Goal: Entertainment & Leisure: Consume media (video, audio)

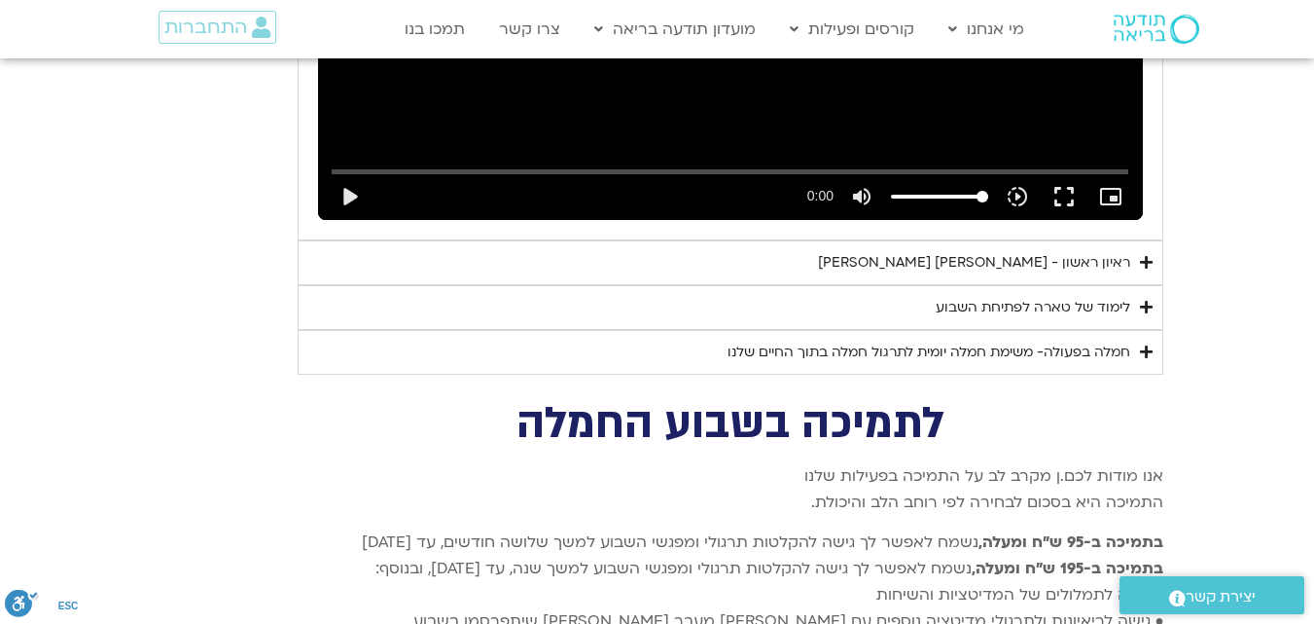
scroll to position [3241, 0]
click at [988, 341] on div "חמלה בפעולה- משימת חמלה יומית לתרגול חמלה בתוך החיים שלנו" at bounding box center [929, 352] width 403 height 23
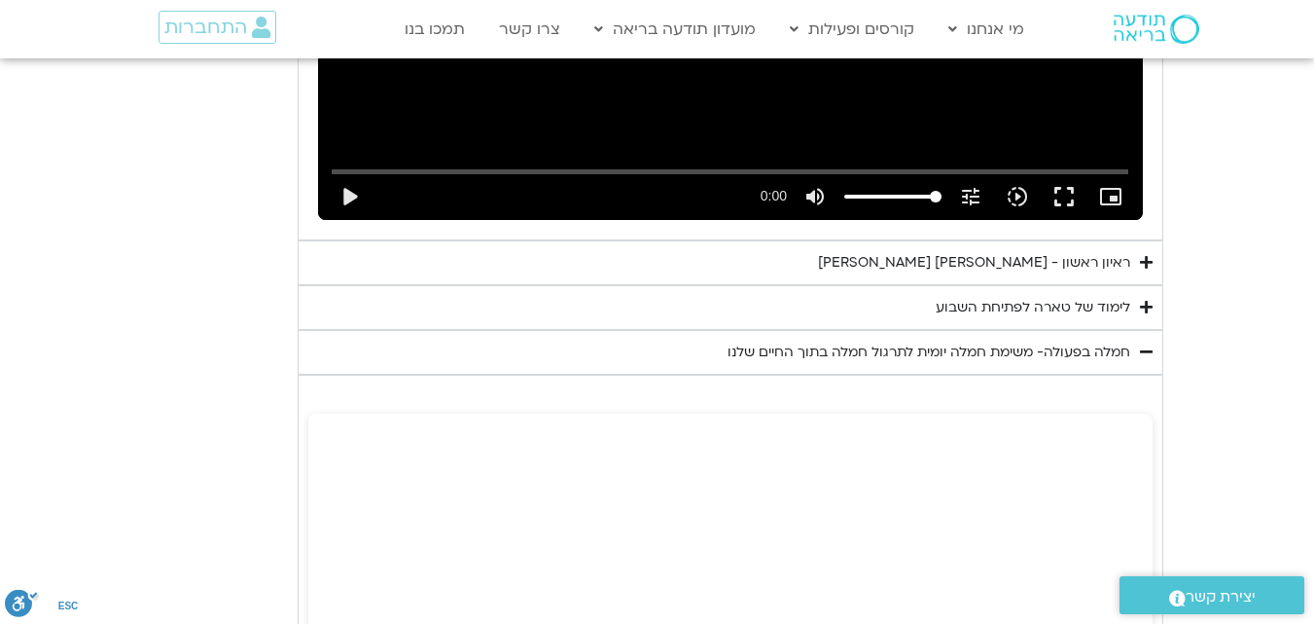
scroll to position [0, 0]
click at [1006, 296] on div "לימוד של טארה לפתיחת השבוע" at bounding box center [1033, 307] width 195 height 23
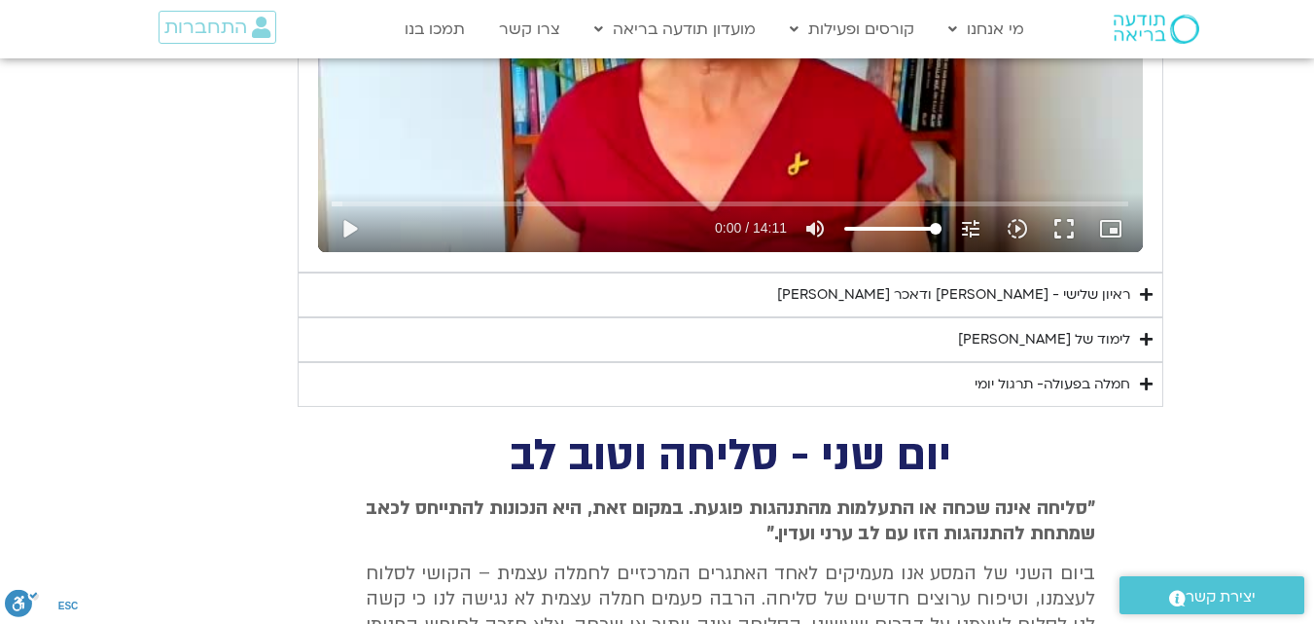
scroll to position [1441, 0]
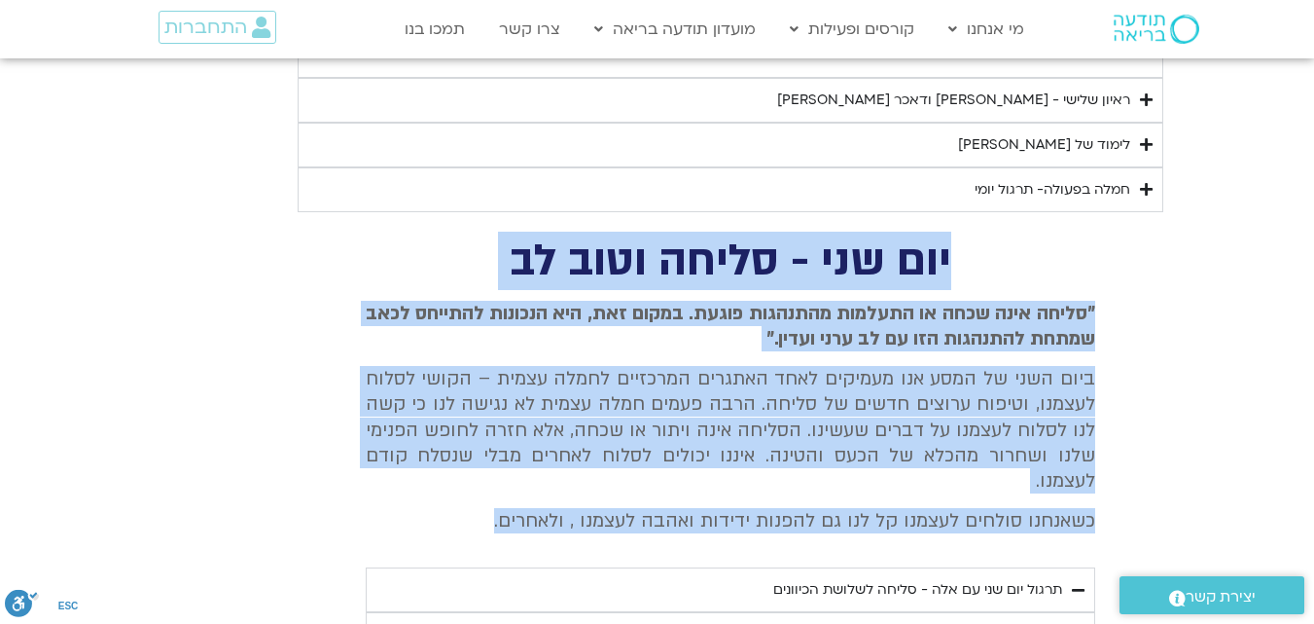
drag, startPoint x: 975, startPoint y: 250, endPoint x: 471, endPoint y: 489, distance: 557.9
copy div "יום שני - סליחה וטוב לב "סליחה אינה שכחה או התעלמות מהתנהגות פוגעת. במקום זאת, …"
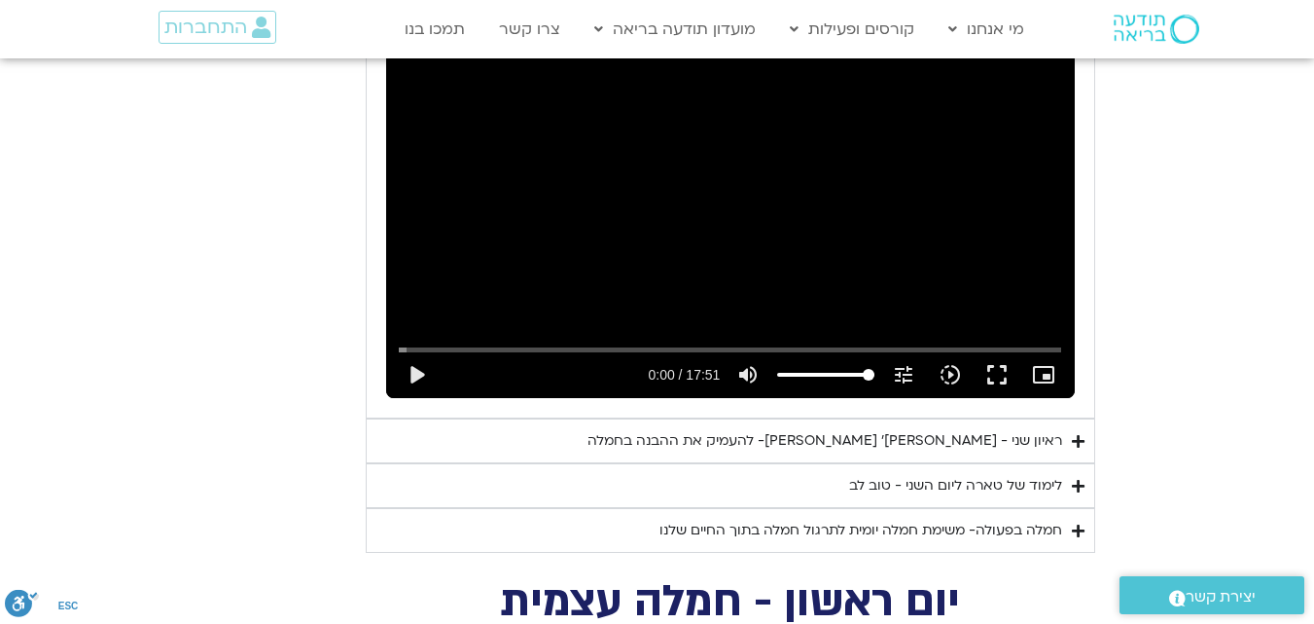
scroll to position [2217, 0]
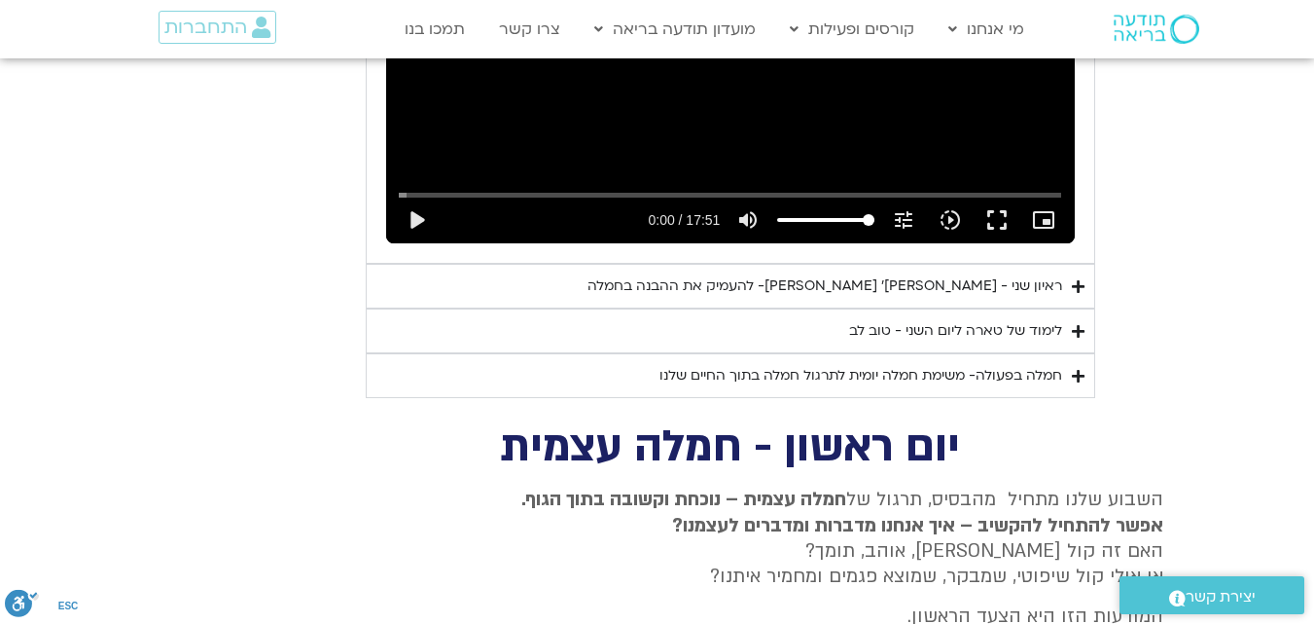
click at [901, 364] on div "חמלה בפעולה- משימת חמלה יומית לתרגול חמלה בתוך החיים שלנו" at bounding box center [861, 375] width 403 height 23
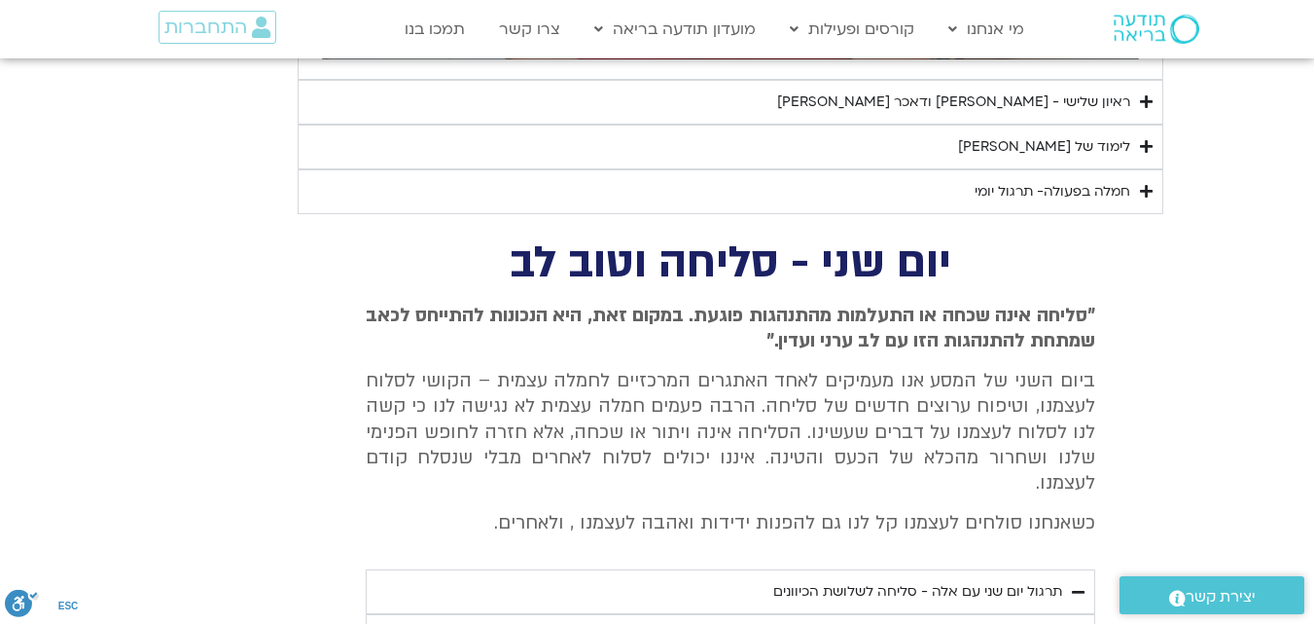
scroll to position [1244, 0]
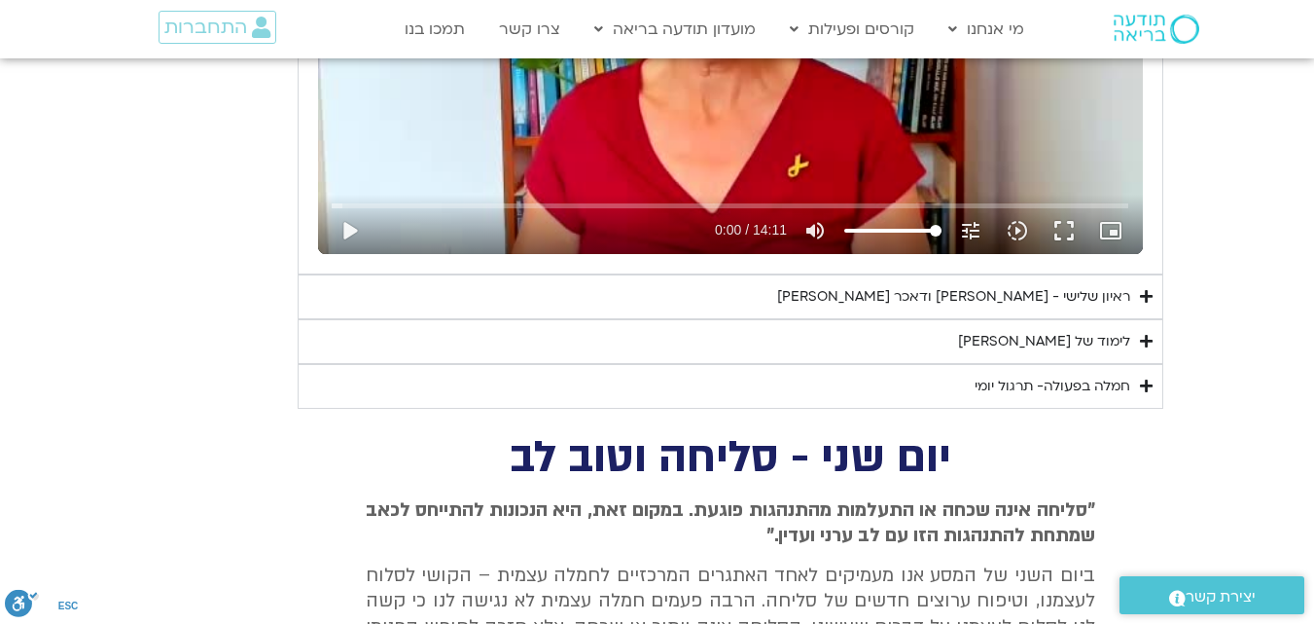
click at [992, 341] on summary "לימוד של [PERSON_NAME]" at bounding box center [731, 341] width 866 height 45
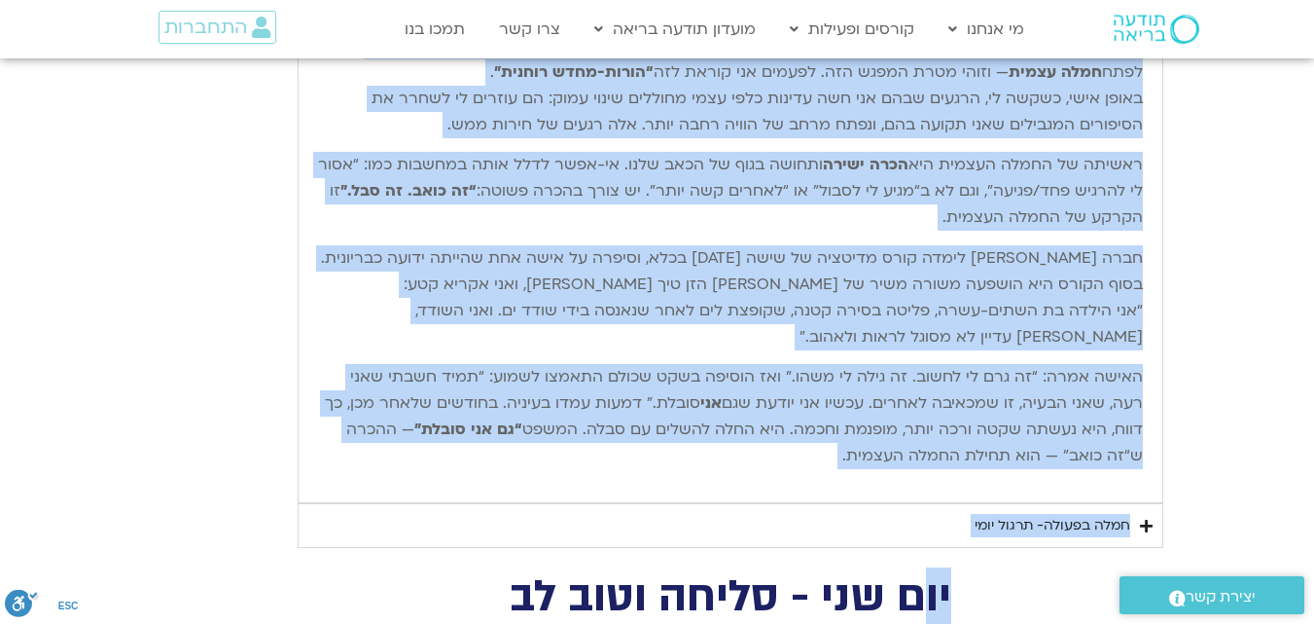
scroll to position [1710, 0]
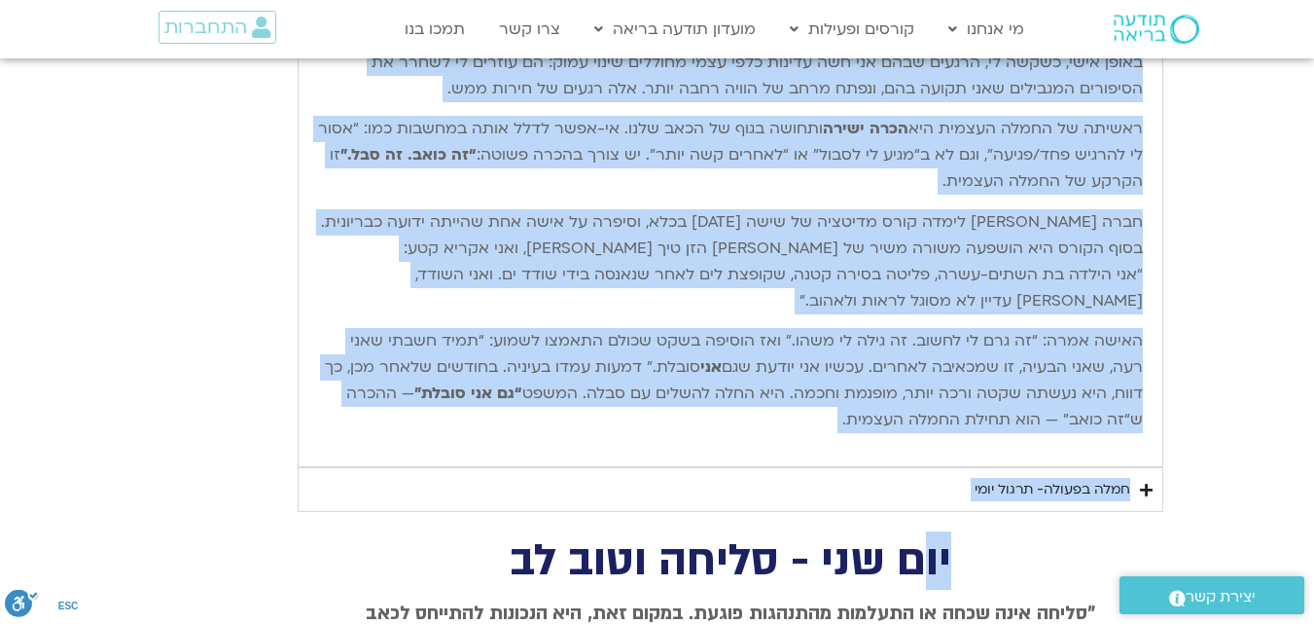
drag, startPoint x: 1143, startPoint y: 392, endPoint x: 869, endPoint y: 423, distance: 276.1
click at [869, 423] on div "שלום חברות וחברים יקרים, וברוכים השבים. אחת הדרכים שאני מבינה בהן חמלה רדיקלית …" at bounding box center [730, 183] width 845 height 549
copy div "lore ipsum dolors ametc, adipisc elits. doe tempor inci utlab etd magn aliquae …"
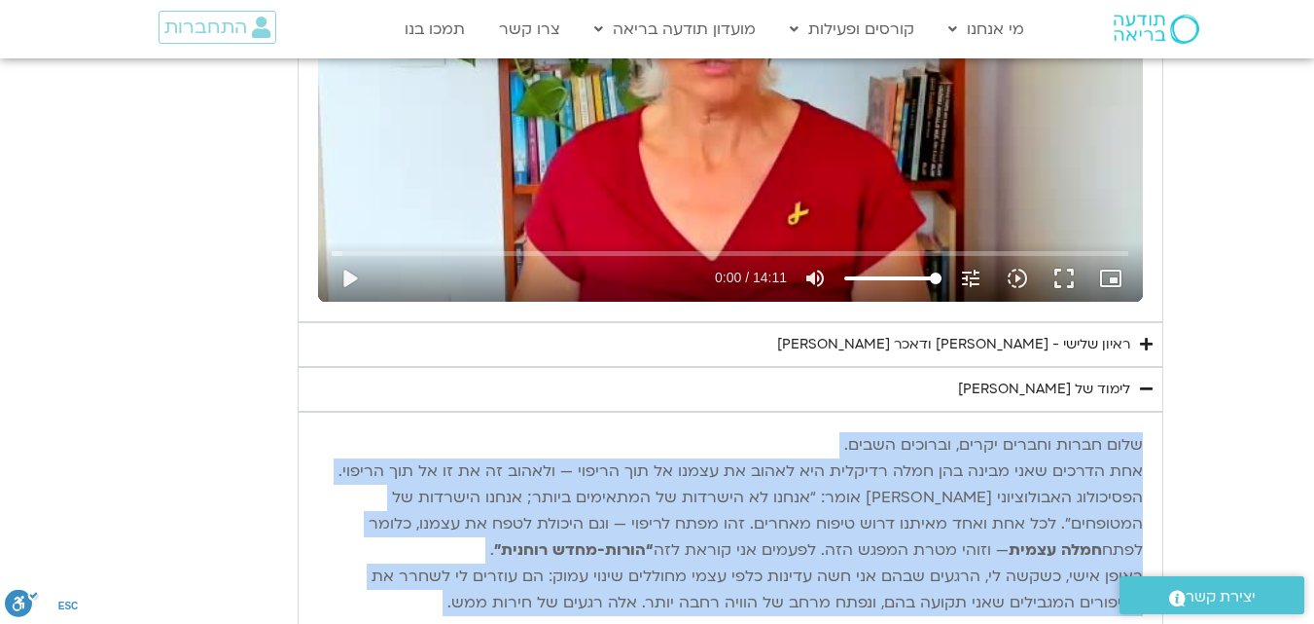
scroll to position [1209, 0]
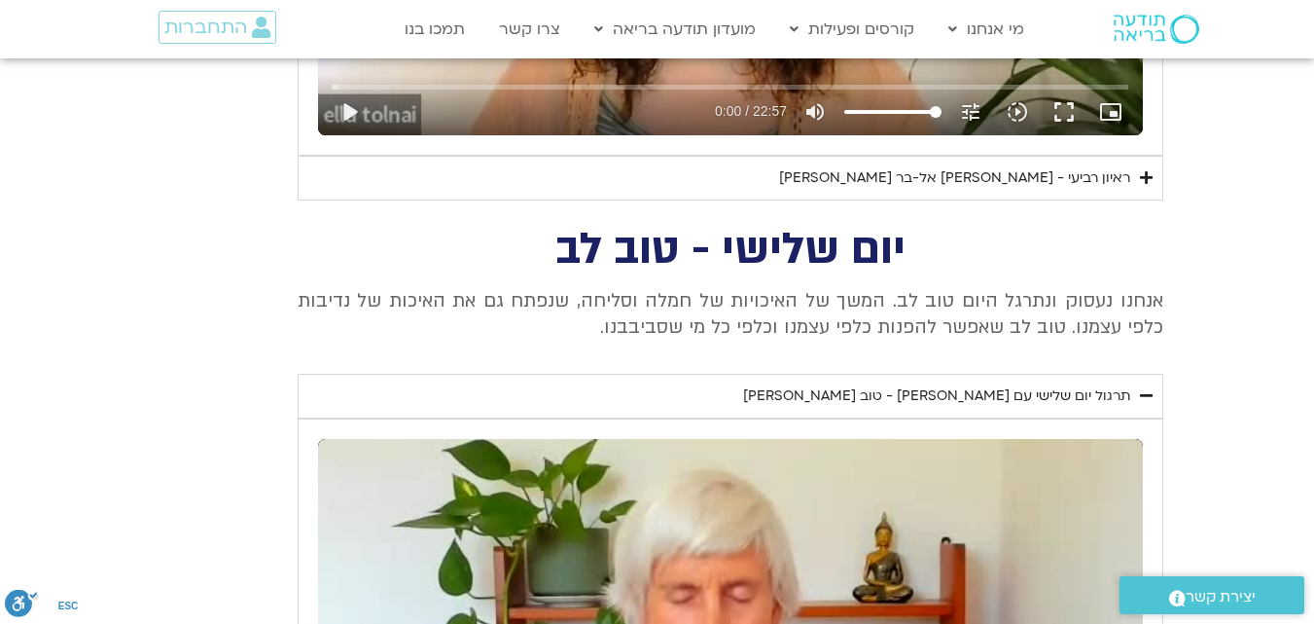
scroll to position [1309, 0]
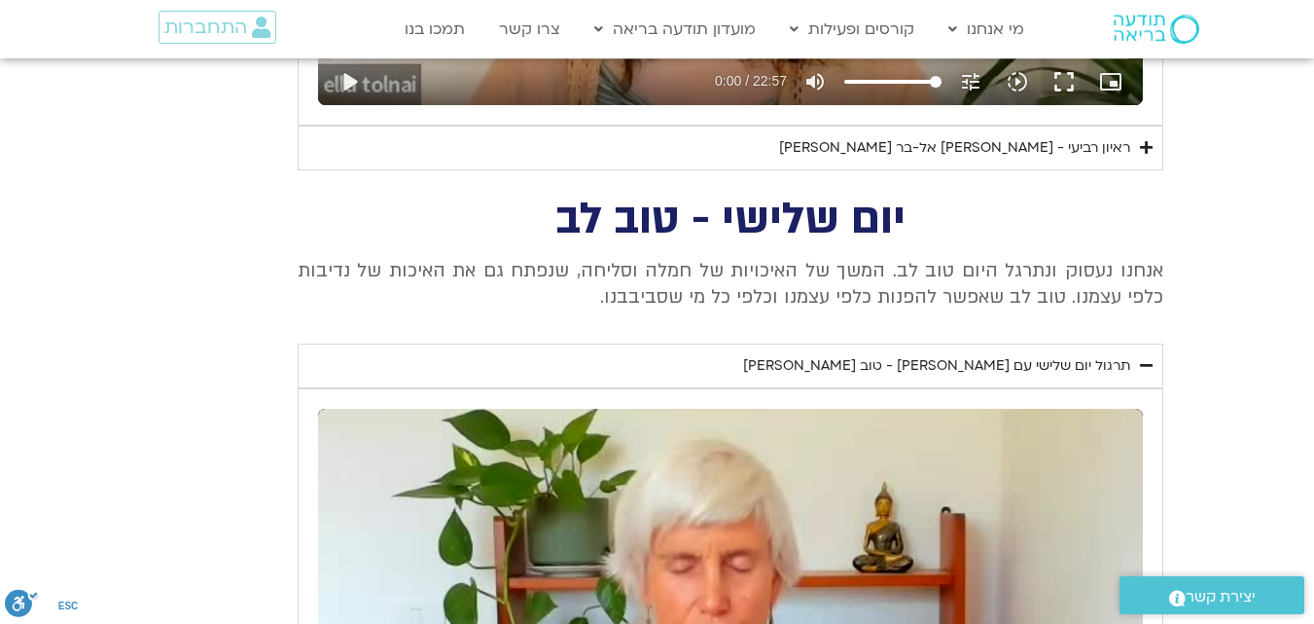
drag, startPoint x: 598, startPoint y: 297, endPoint x: 1165, endPoint y: 260, distance: 567.5
click at [1165, 260] on section "יום שלישי - טוב לב אנחנו נעסוק ונתרגל היום טוב לב. המשך של האיכויות של חמלה וסל…" at bounding box center [657, 613] width 1314 height 828
copy p "אנחנו נעסוק ונתרגל היום טוב לב. המשך של האיכויות של חמלה וסליחה, שנפתח גם את הא…"
click at [1005, 362] on div "תרגול יום שלישי עם [PERSON_NAME] - טוב [PERSON_NAME]" at bounding box center [936, 365] width 387 height 23
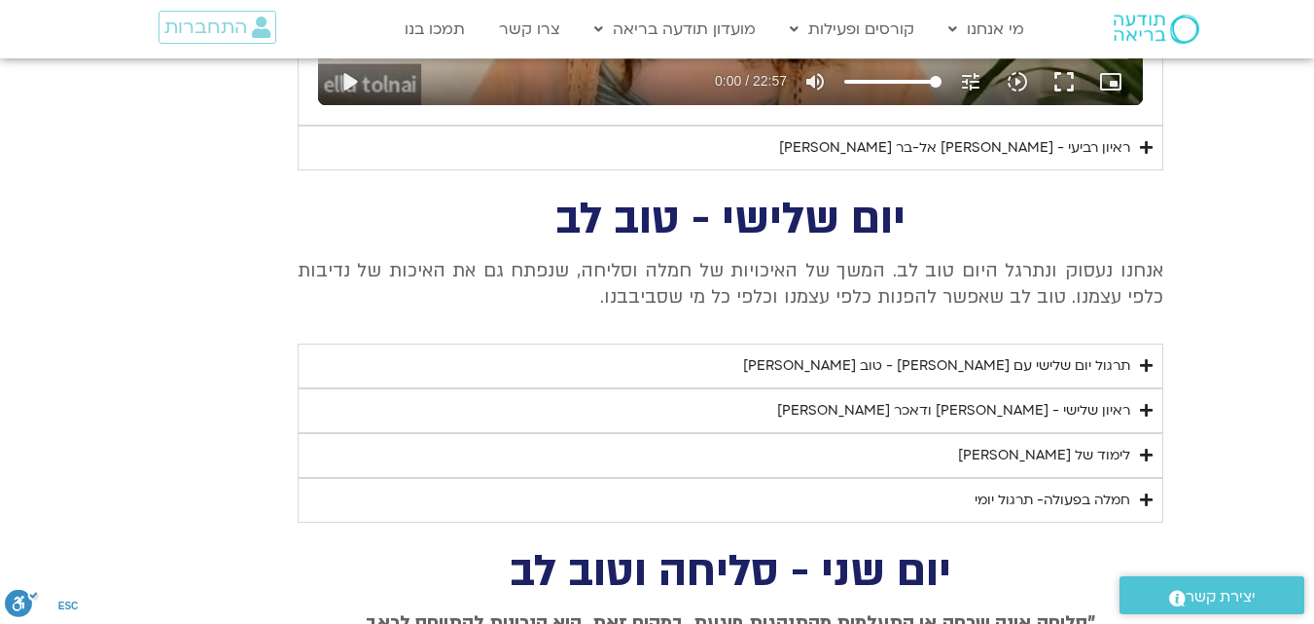
click at [1005, 362] on div "תרגול יום שלישי עם [PERSON_NAME] - טוב [PERSON_NAME]" at bounding box center [936, 365] width 387 height 23
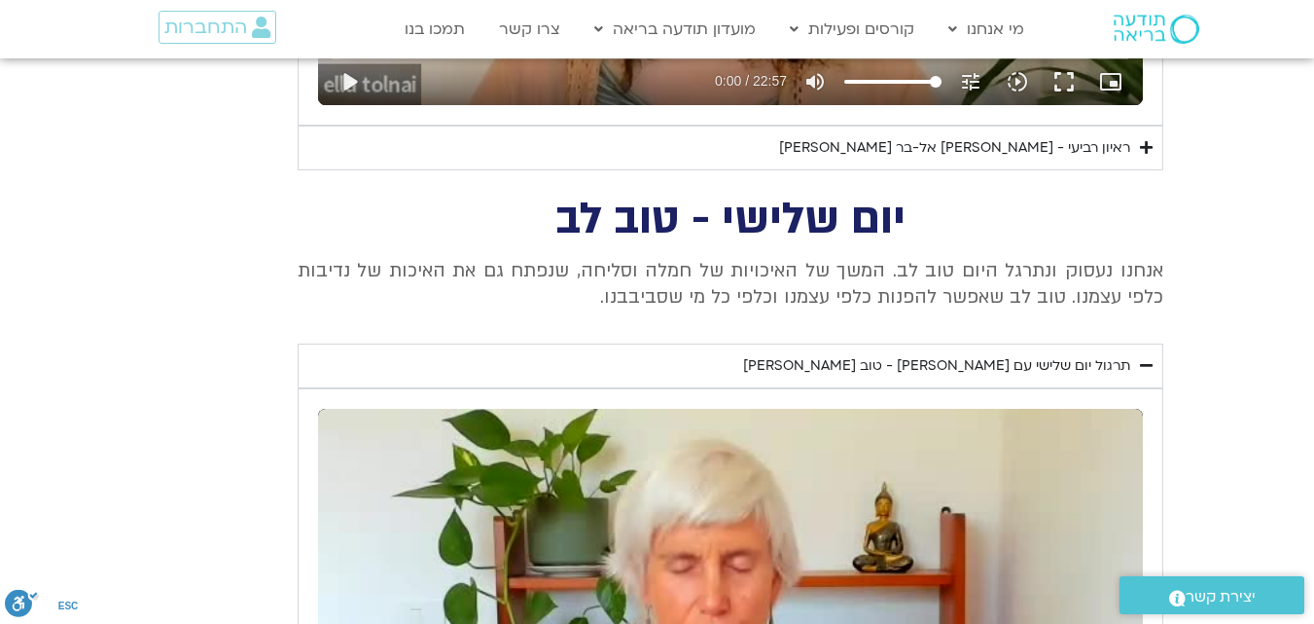
click at [1005, 362] on div "תרגול יום שלישי עם [PERSON_NAME] - טוב [PERSON_NAME]" at bounding box center [936, 365] width 387 height 23
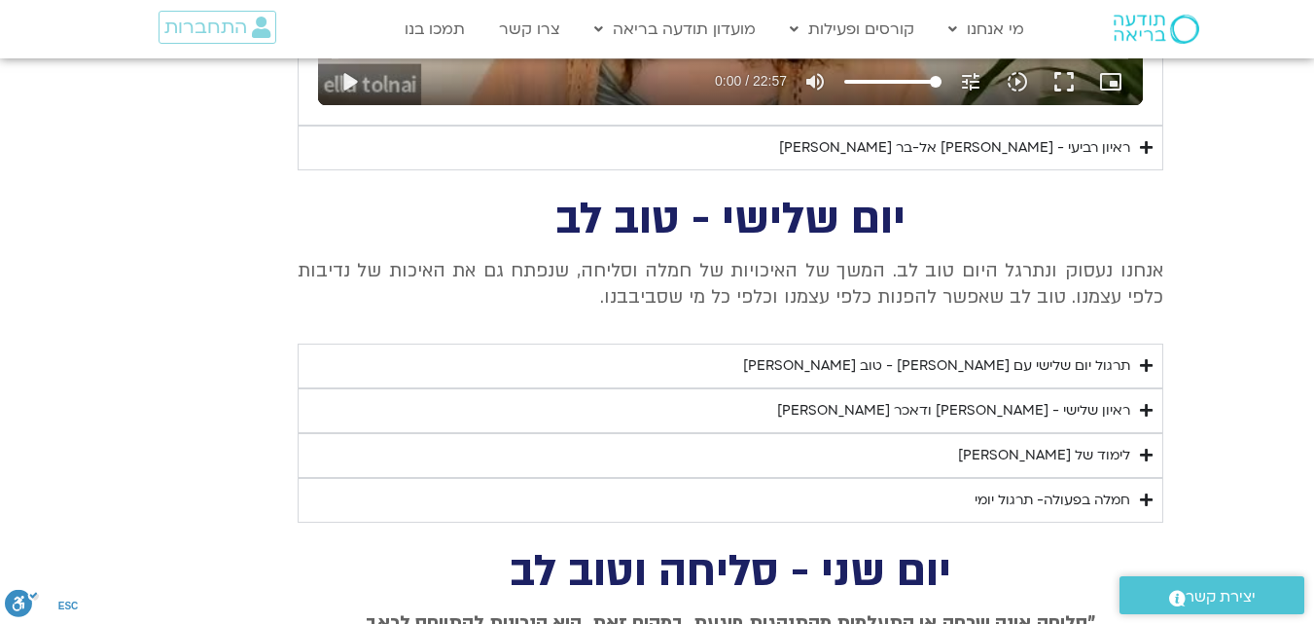
click at [1070, 494] on div "חמלה בפעולה- תרגול יומי" at bounding box center [1053, 499] width 156 height 23
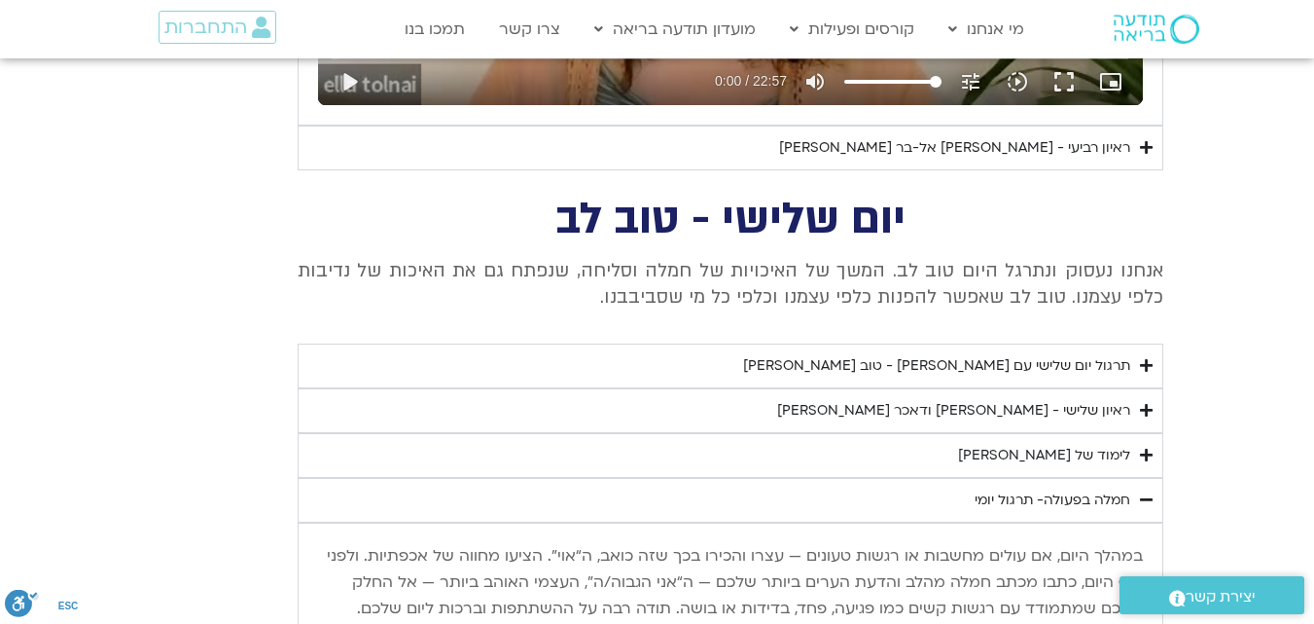
click at [1076, 450] on div "לימוד של [PERSON_NAME]" at bounding box center [1044, 455] width 172 height 23
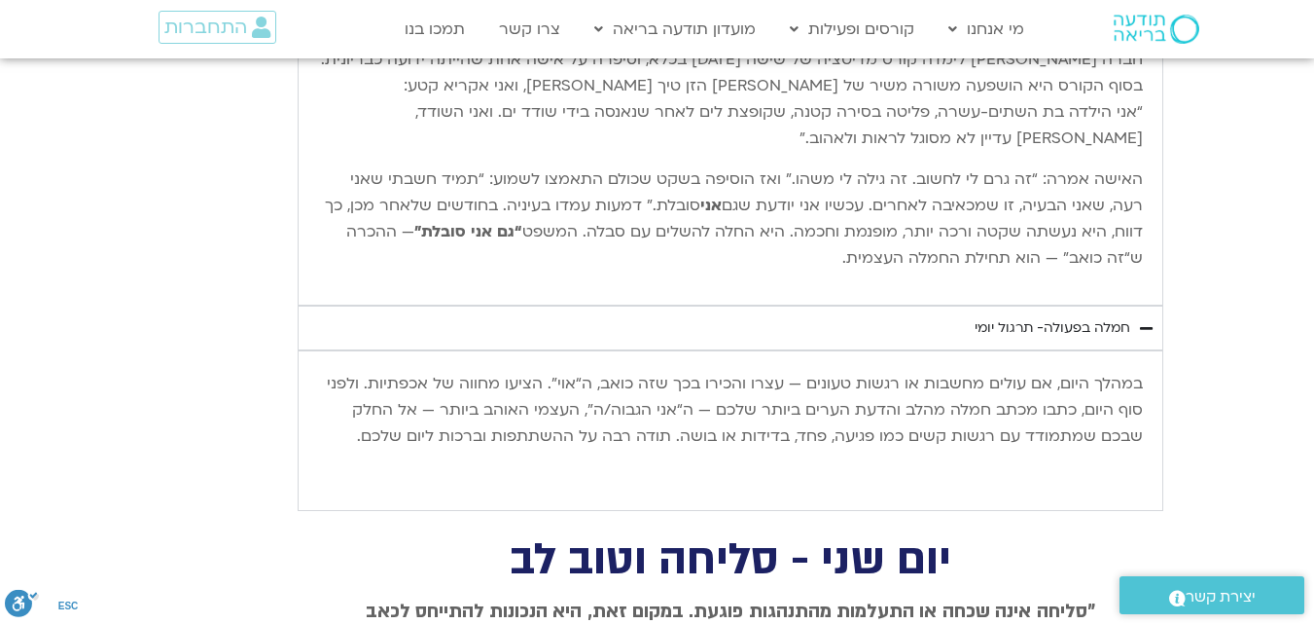
scroll to position [2070, 0]
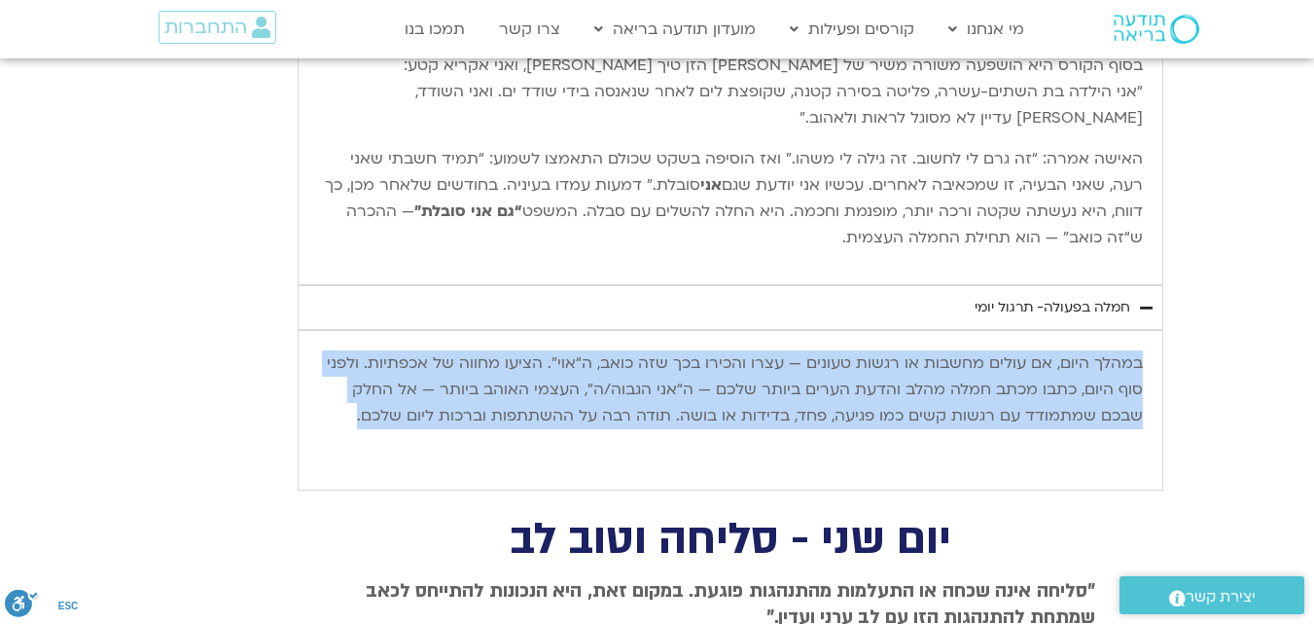
drag, startPoint x: 343, startPoint y: 413, endPoint x: 1145, endPoint y: 349, distance: 804.3
click at [1145, 349] on div "במהלך היום, אם עולים מחשבות או רגשות טעונים — עצרו והכירו בכך שזה כואב, ה“אוי”.…" at bounding box center [730, 410] width 845 height 138
copy p "במהלך היום, אם עולים מחשבות או רגשות טעונים — עצרו והכירו בכך שזה כואב, ה“אוי”.…"
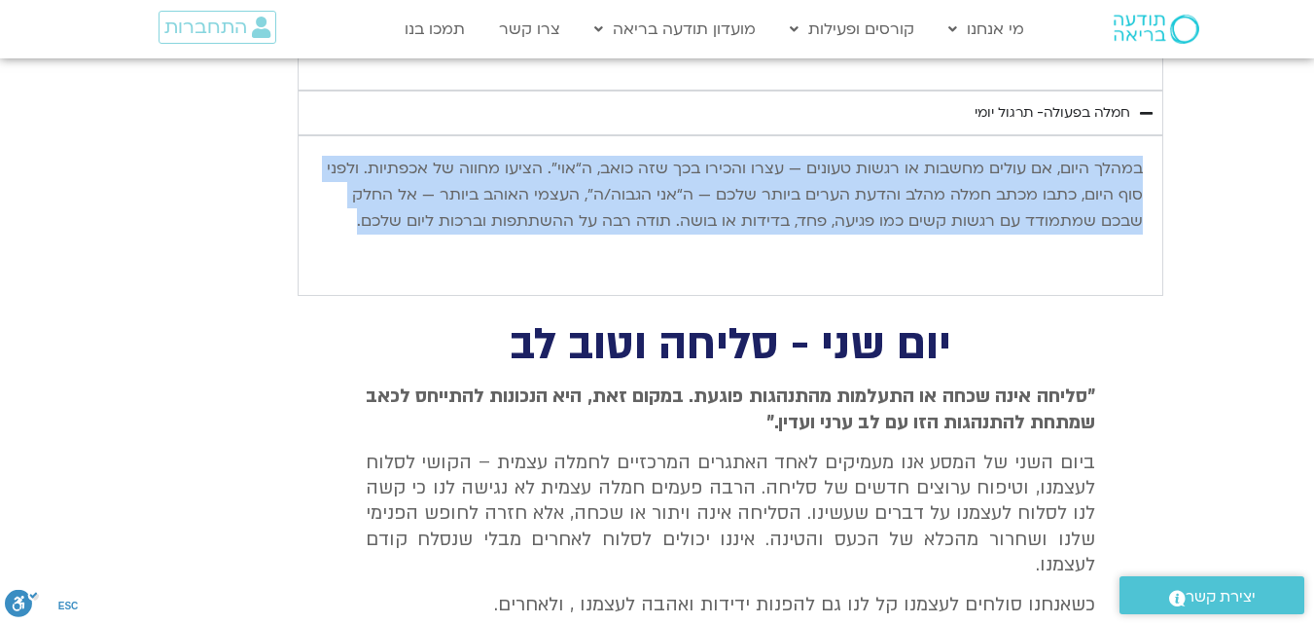
scroll to position [2362, 0]
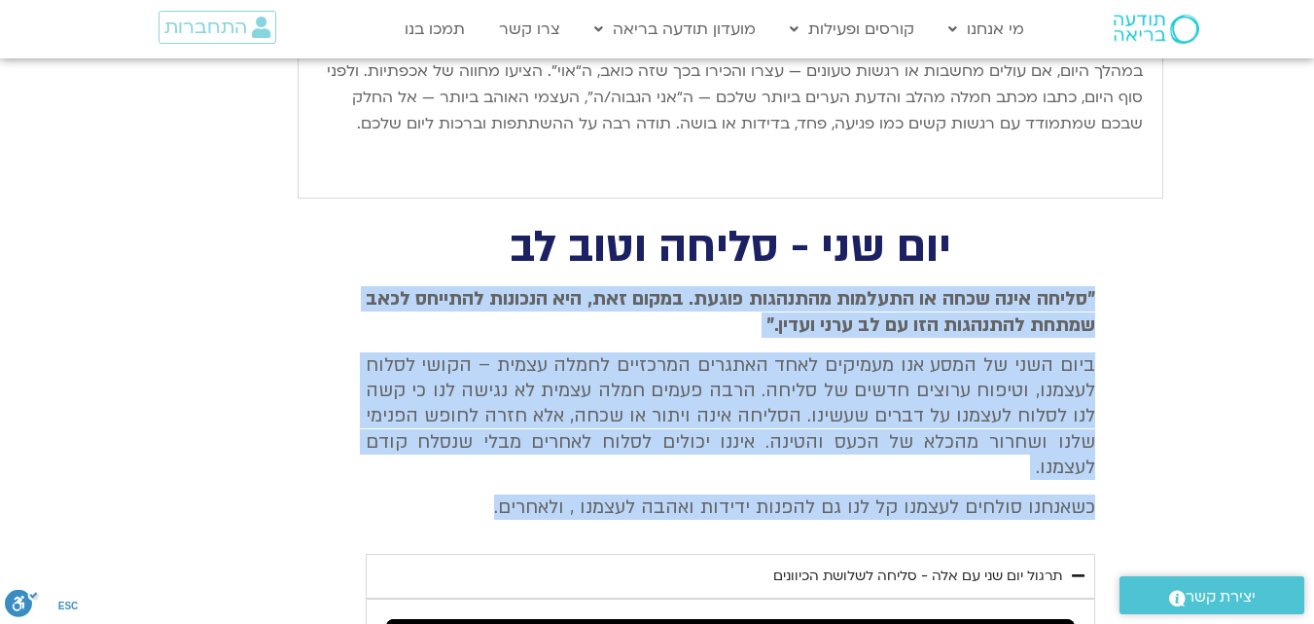
drag, startPoint x: 659, startPoint y: 441, endPoint x: 1167, endPoint y: 277, distance: 533.5
copy div ""סליחה אינה שכחה או התעלמות מהתנהגות פוגעת. במקום זאת, היא הנכונות להתייחס לכאב…"
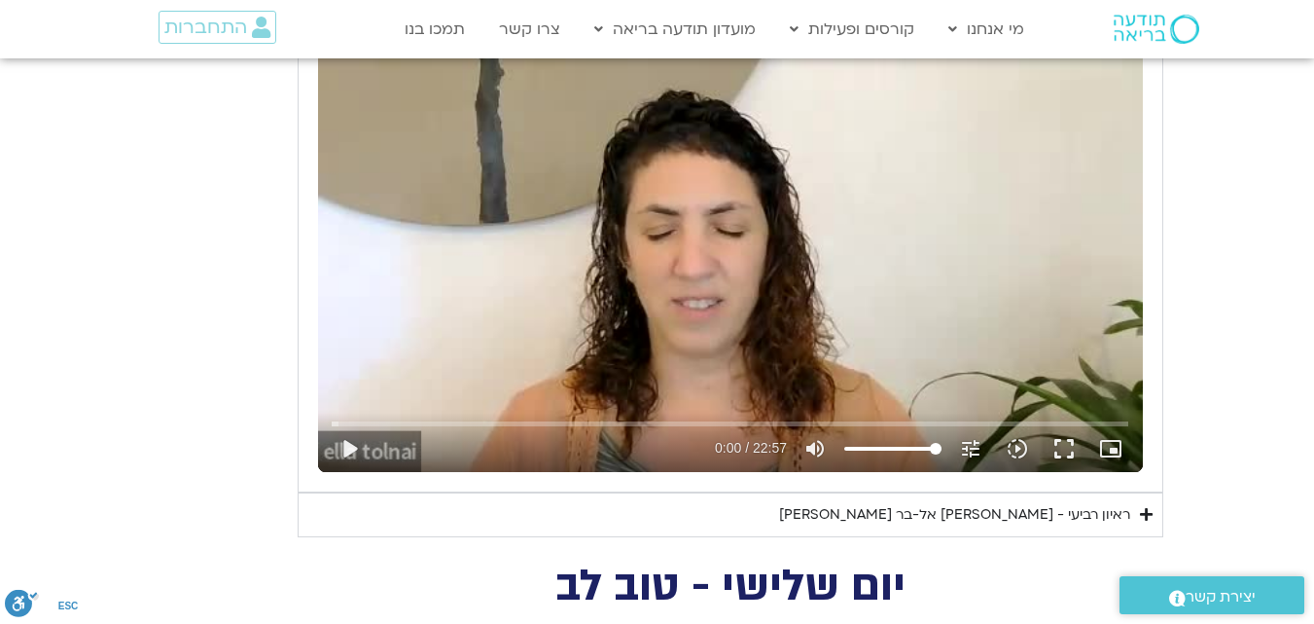
scroll to position [952, 0]
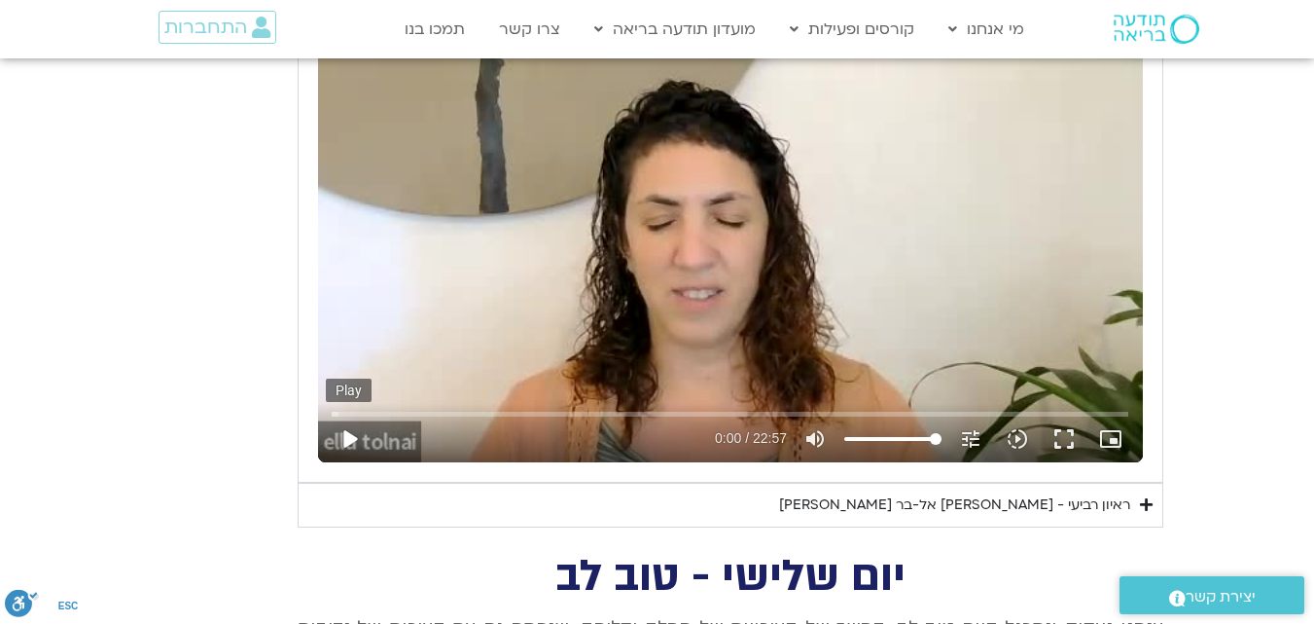
click at [344, 433] on button "play_arrow" at bounding box center [349, 438] width 47 height 47
click at [1017, 433] on icon "slow_motion_video" at bounding box center [1017, 438] width 23 height 23
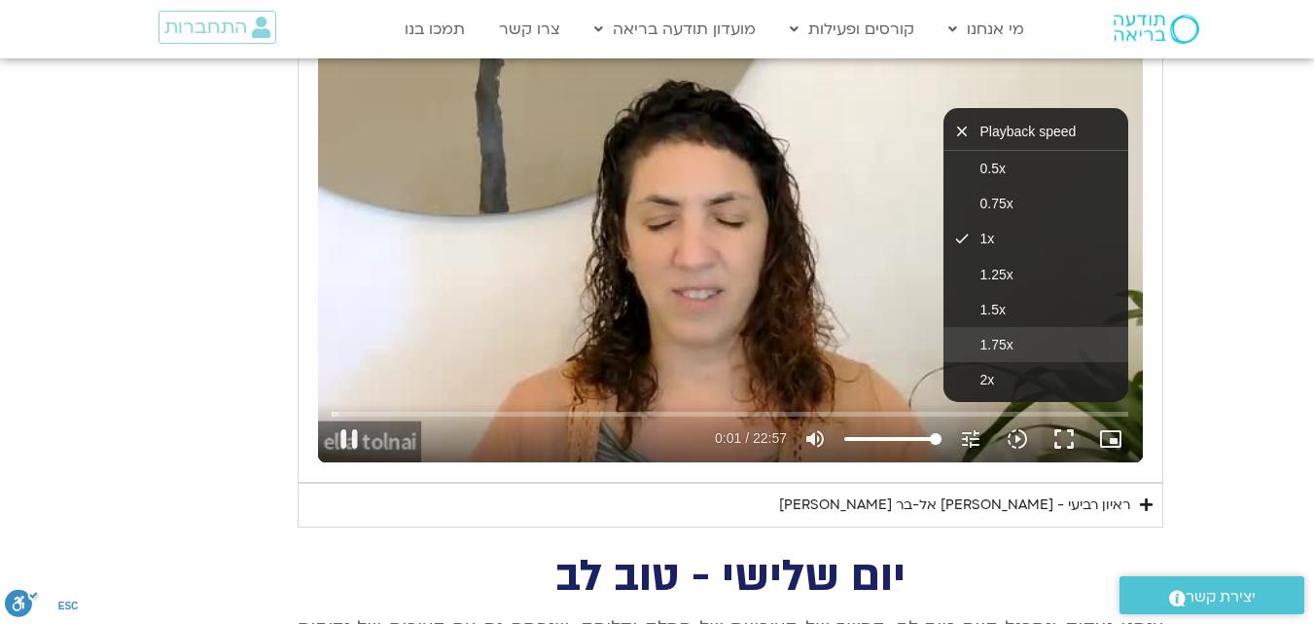
click at [1029, 333] on button "1.75x" at bounding box center [1036, 344] width 185 height 35
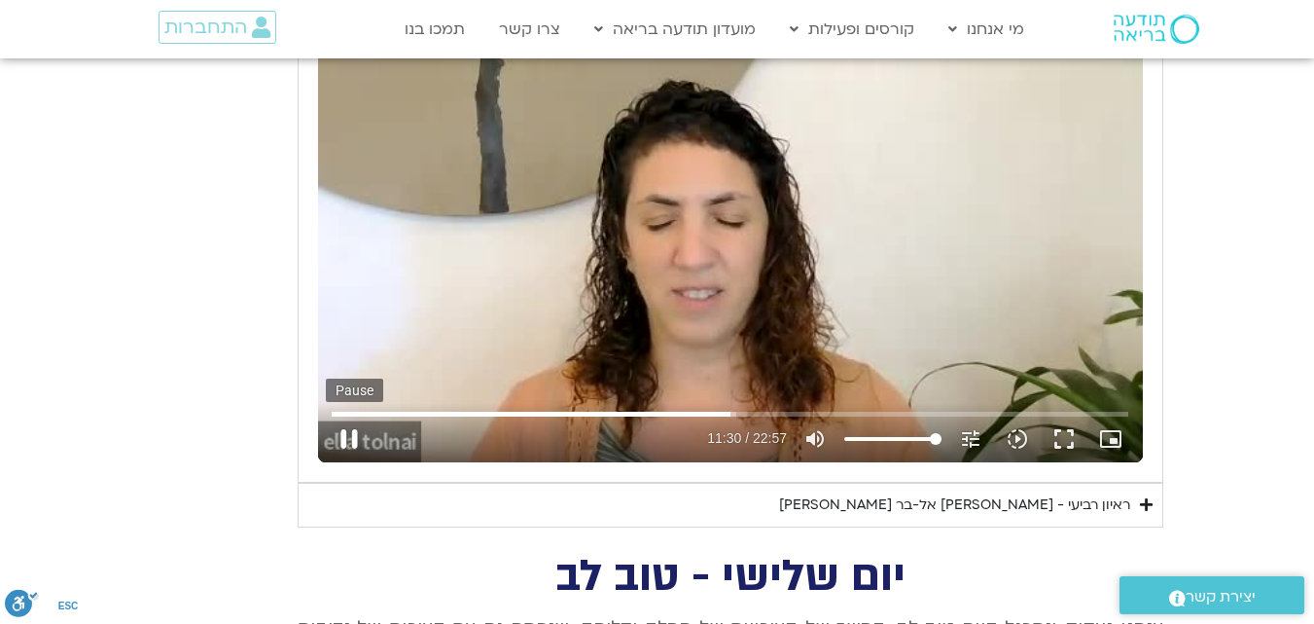
click at [343, 437] on button "pause" at bounding box center [349, 438] width 47 height 47
type input "690.732877"
click at [995, 514] on div "ראיון רביעי - [PERSON_NAME] אל-בר [PERSON_NAME]" at bounding box center [954, 504] width 351 height 23
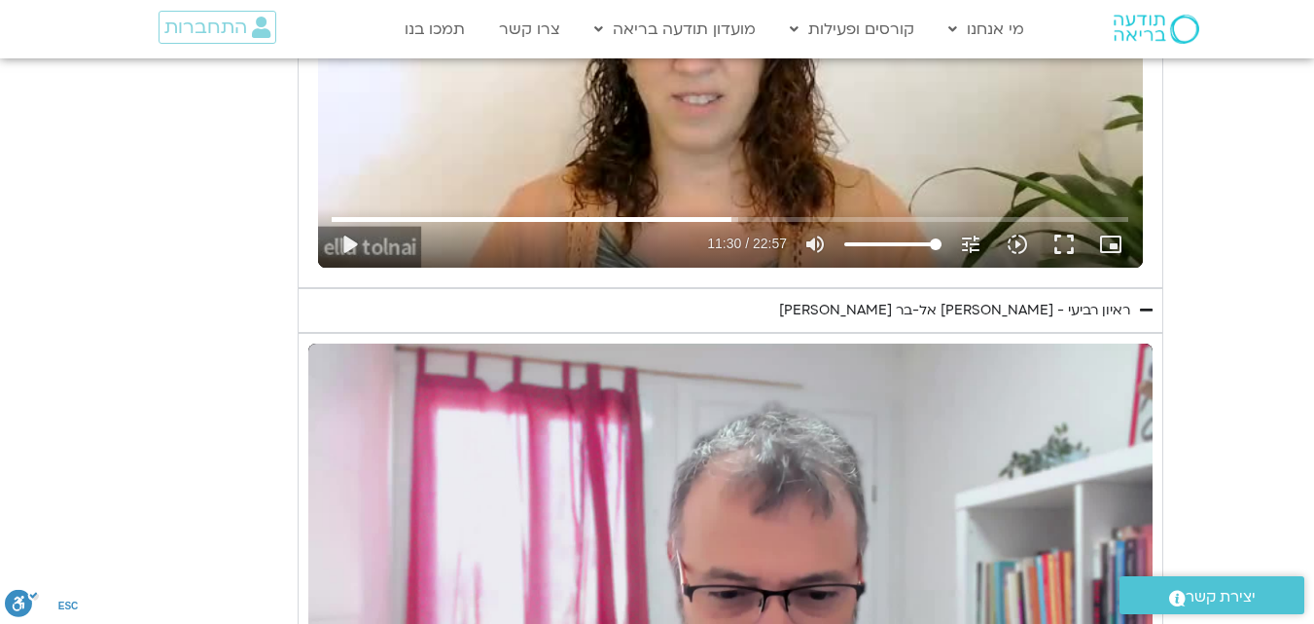
scroll to position [1438, 0]
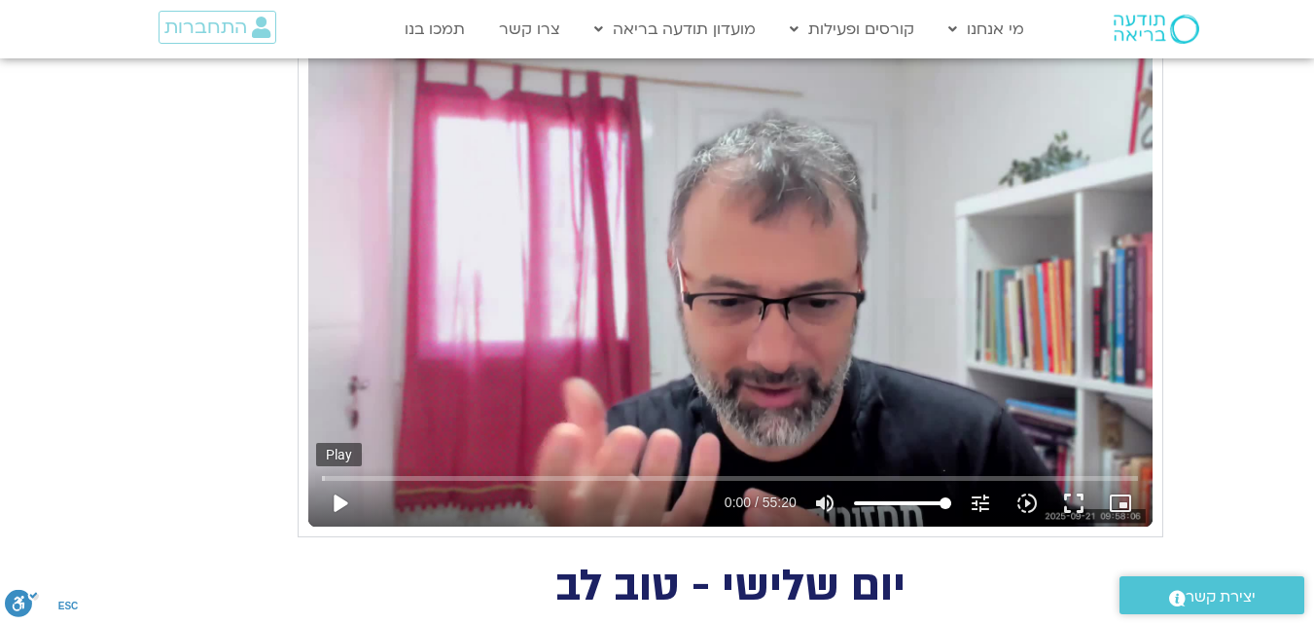
click at [334, 497] on button "play_arrow" at bounding box center [339, 503] width 47 height 47
click at [1028, 501] on icon "slow_motion_video" at bounding box center [1027, 502] width 23 height 23
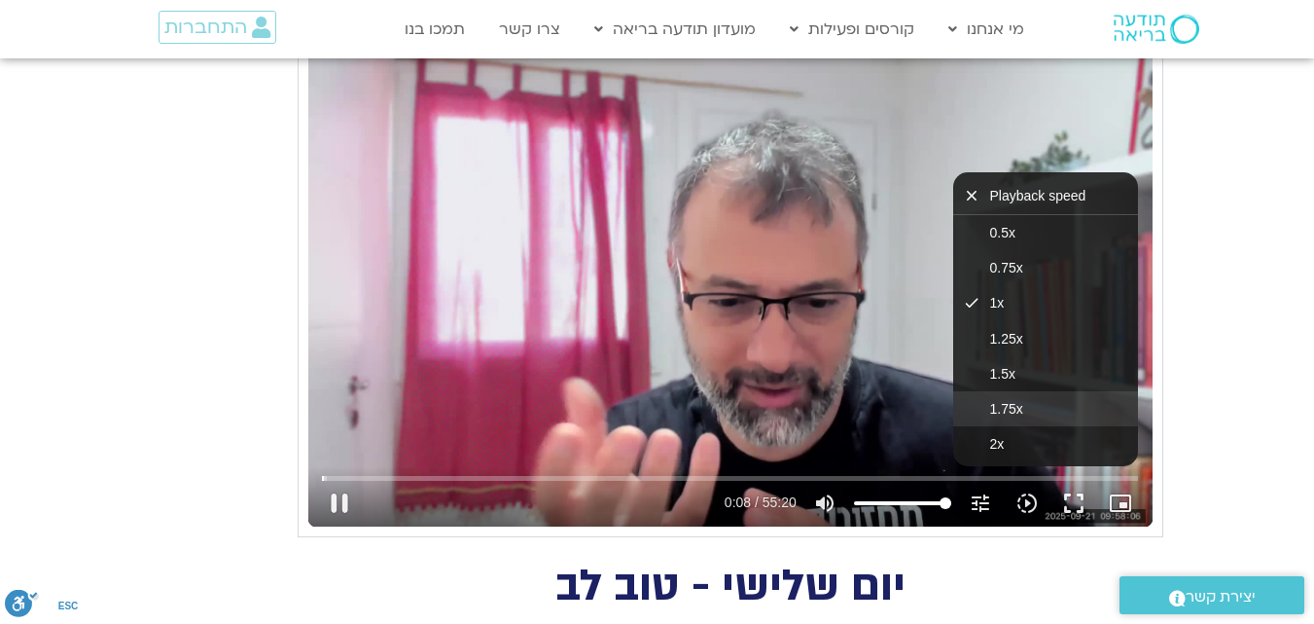
click at [1015, 406] on span "1.75x" at bounding box center [1006, 409] width 33 height 16
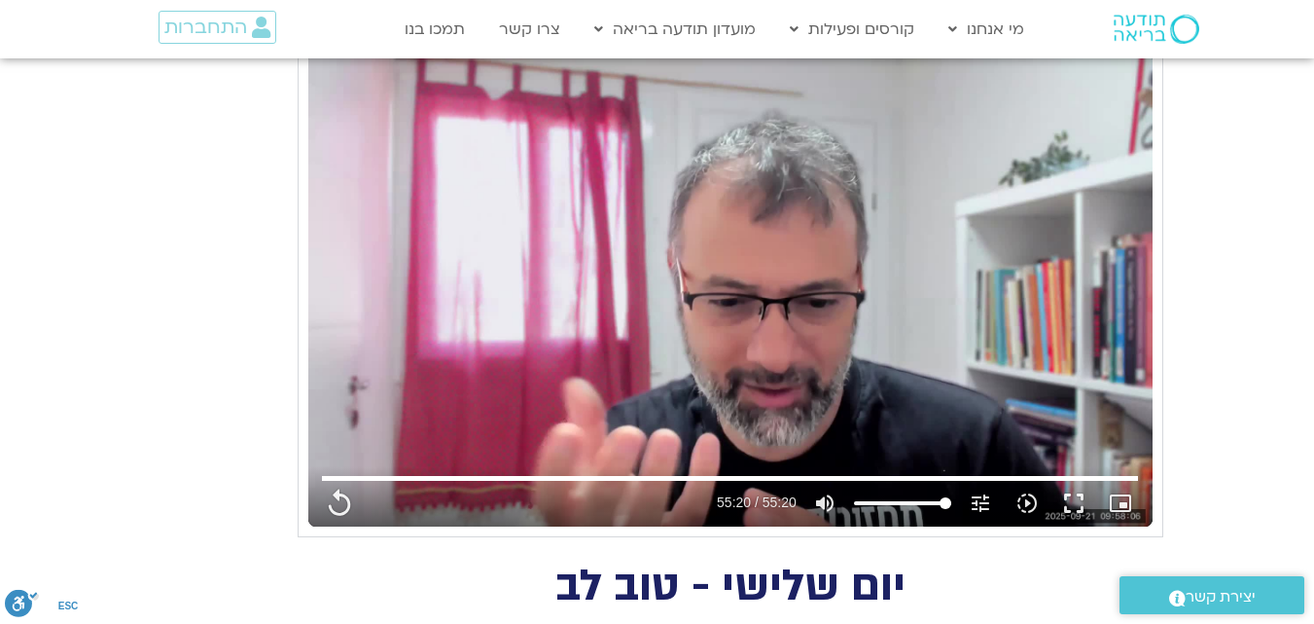
type input "3320.68"
